Goal: Task Accomplishment & Management: Manage account settings

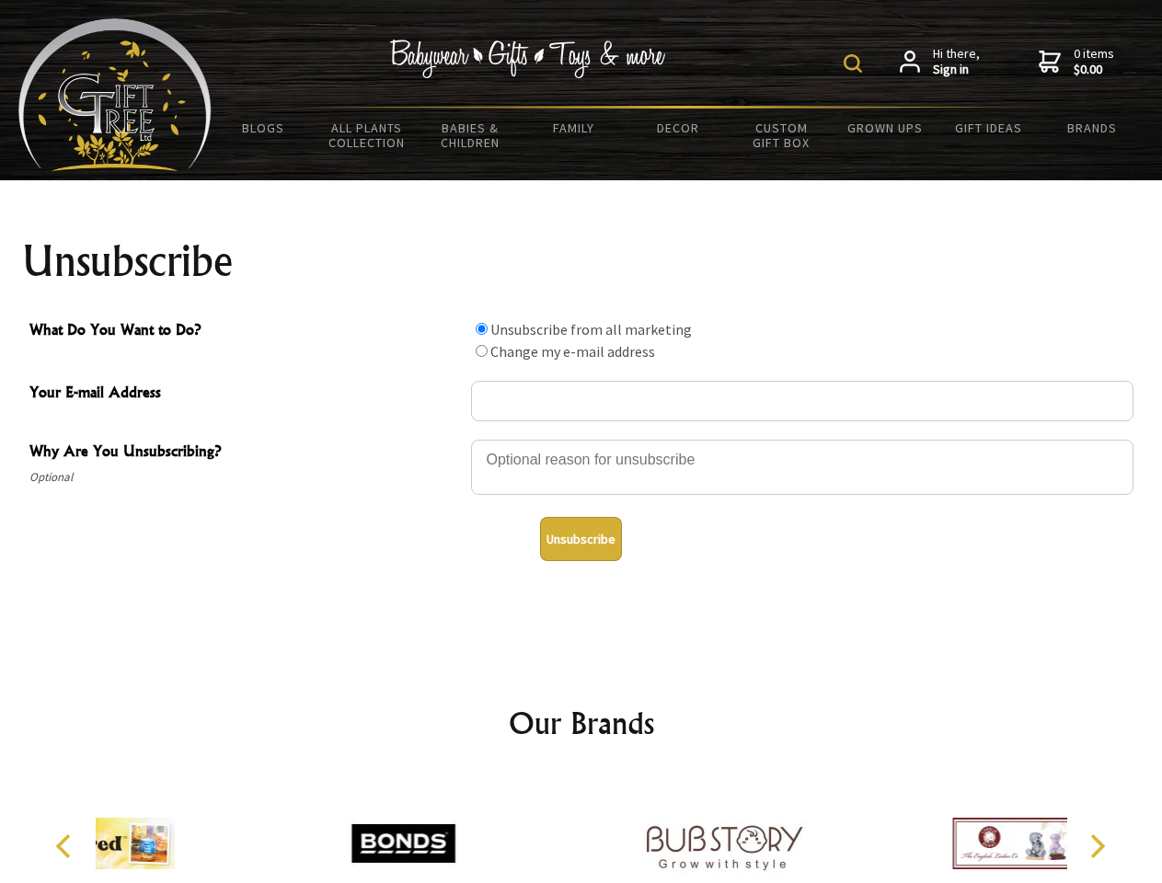
click at [855, 63] on img at bounding box center [852, 63] width 18 height 18
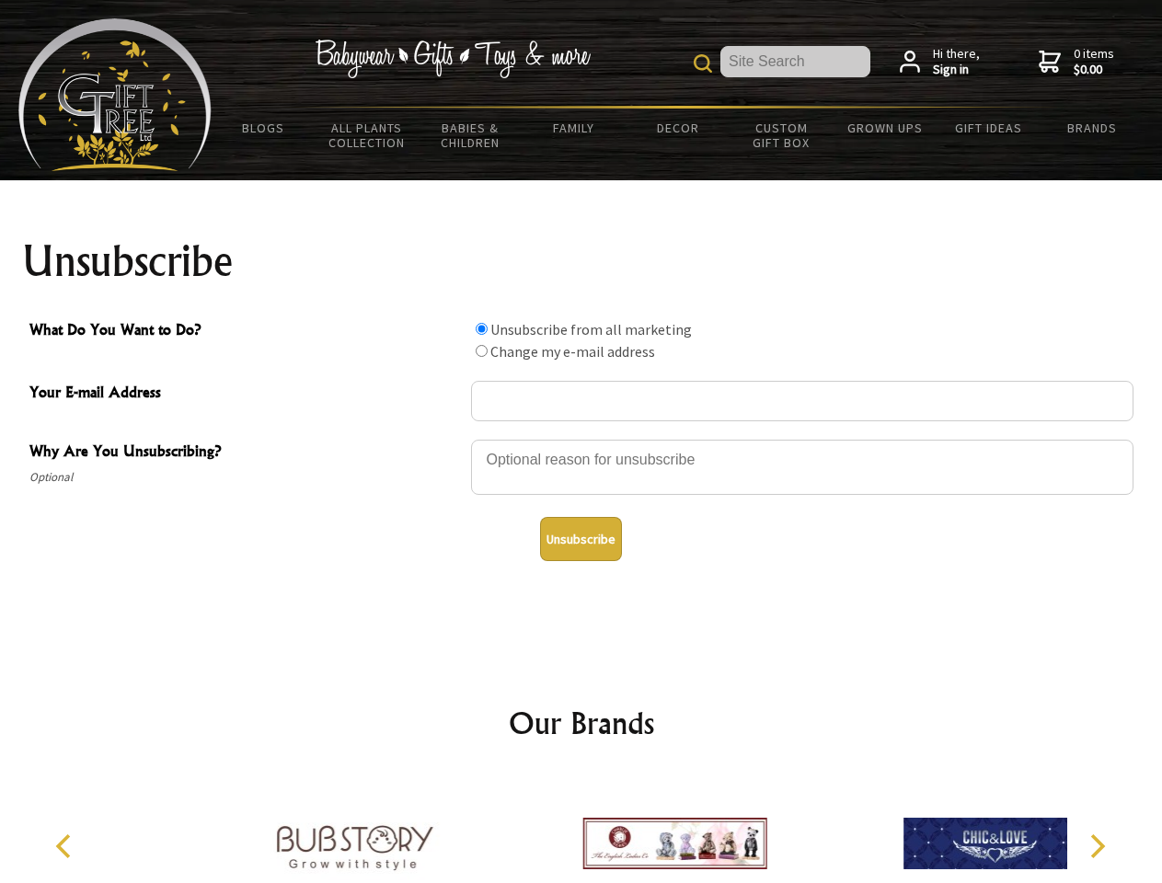
click at [581, 439] on div at bounding box center [802, 470] width 662 height 64
click at [481, 328] on input "What Do You Want to Do?" at bounding box center [481, 329] width 12 height 12
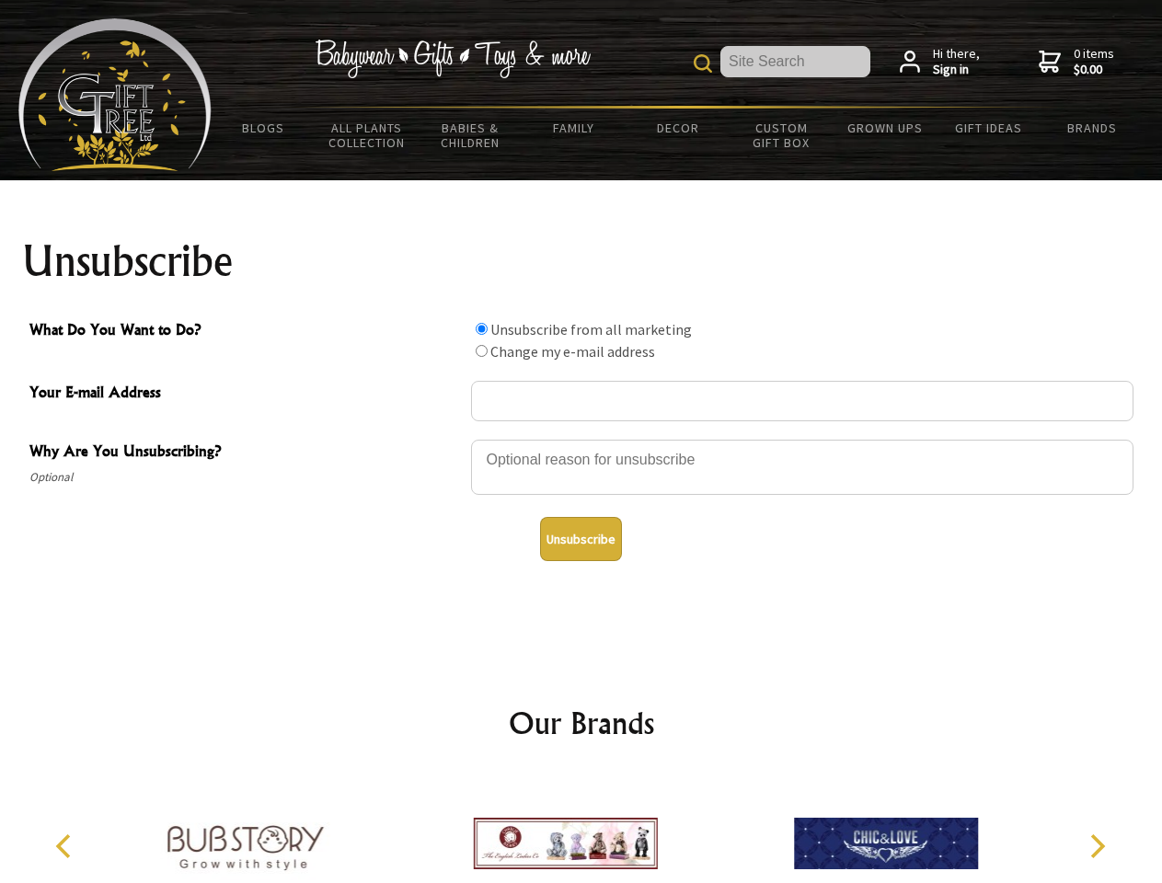
click at [481, 350] on input "What Do You Want to Do?" at bounding box center [481, 351] width 12 height 12
radio input "true"
click at [580, 539] on button "Unsubscribe" at bounding box center [581, 539] width 82 height 44
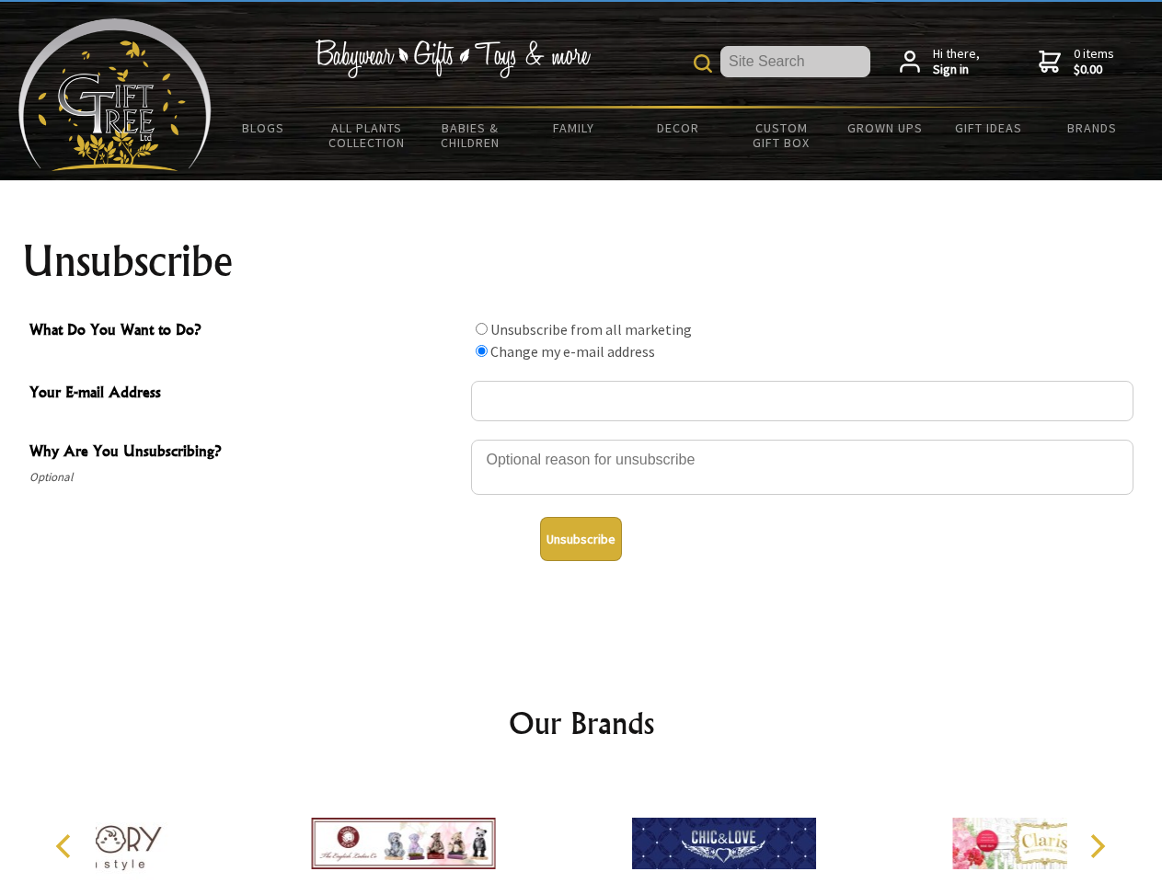
click at [581, 829] on div at bounding box center [724, 845] width 320 height 143
click at [66, 846] on icon "Previous" at bounding box center [65, 846] width 24 height 24
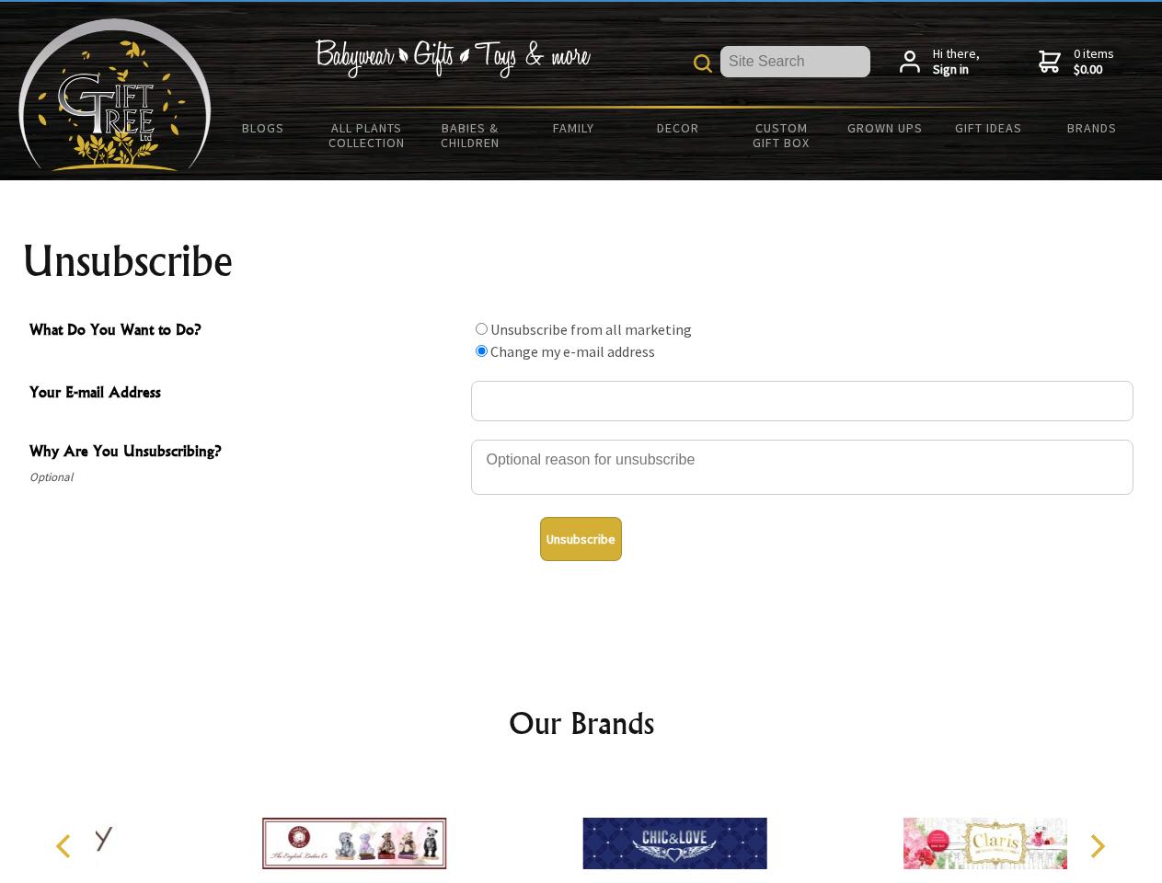
click at [1096, 846] on icon "Next" at bounding box center [1095, 846] width 24 height 24
